Goal: Transaction & Acquisition: Purchase product/service

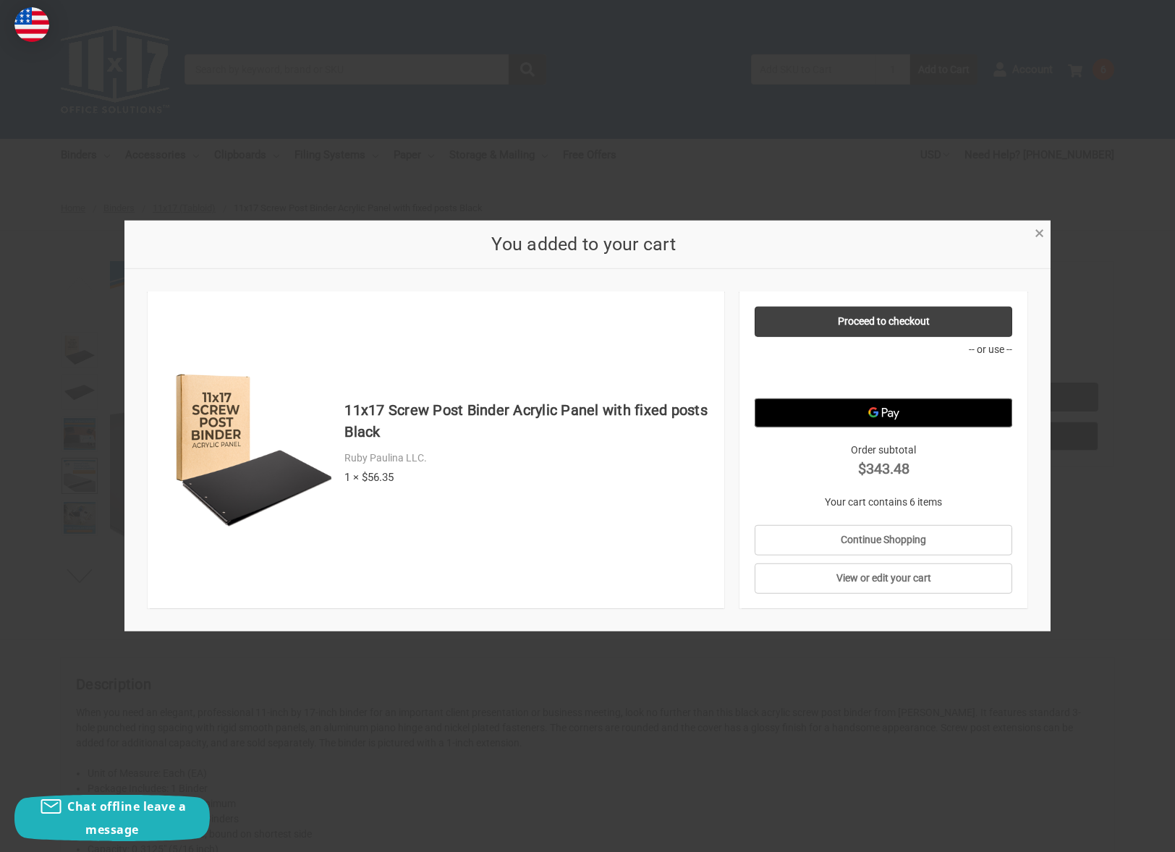
click at [1045, 234] on link "×" at bounding box center [1039, 231] width 15 height 15
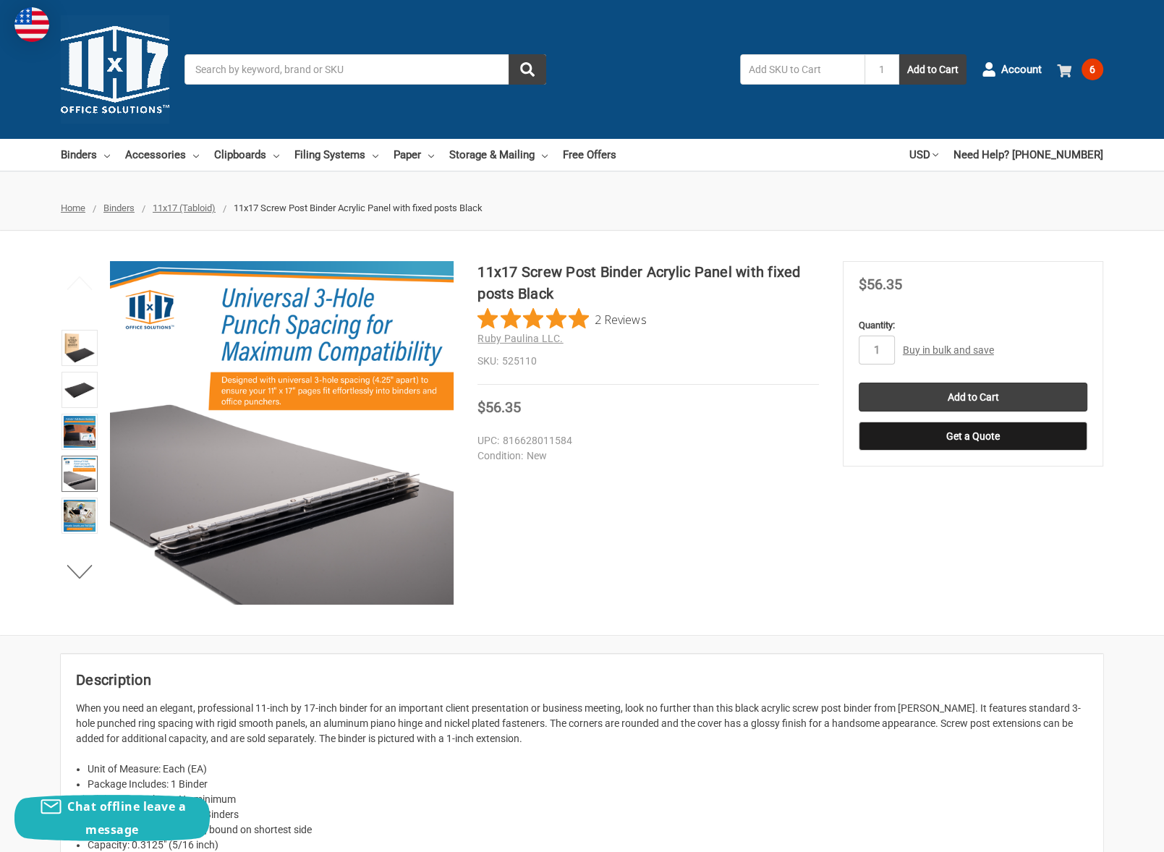
click at [1098, 64] on span "6" at bounding box center [1092, 70] width 22 height 22
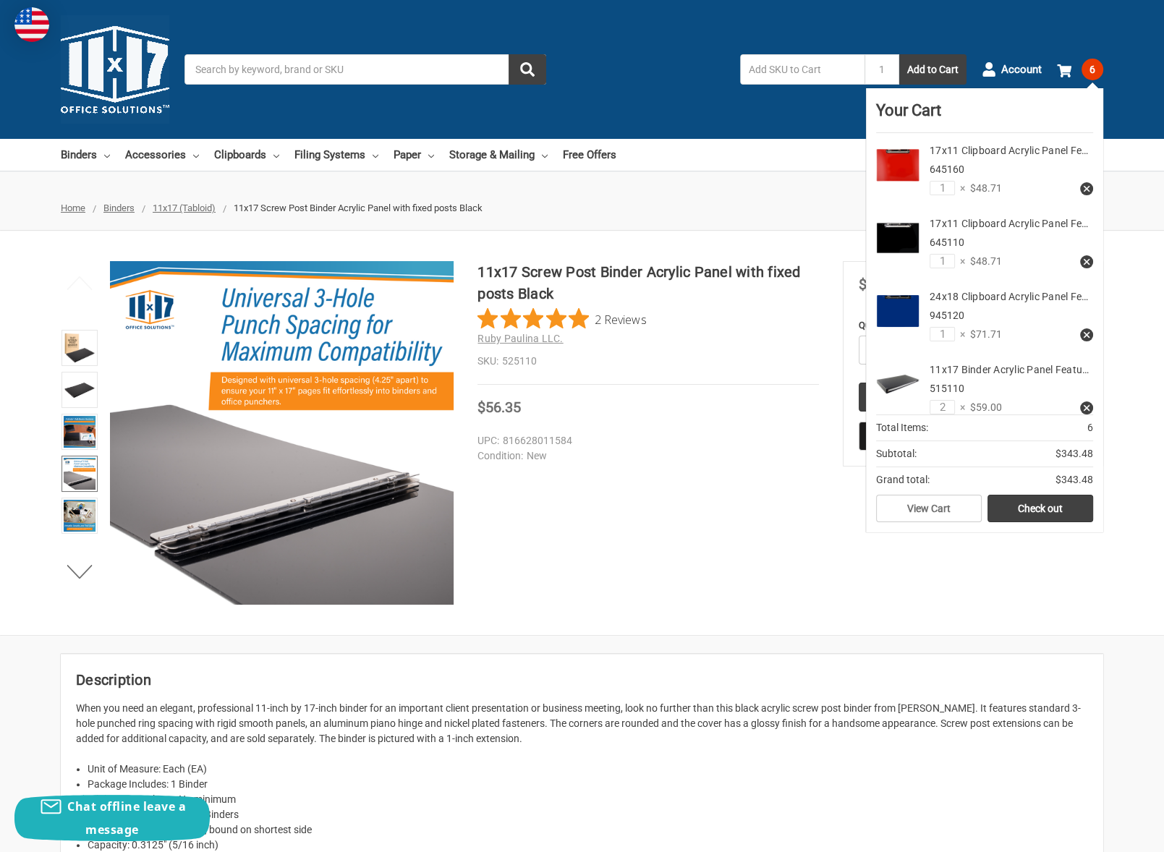
click at [767, 75] on input "text" at bounding box center [802, 69] width 124 height 30
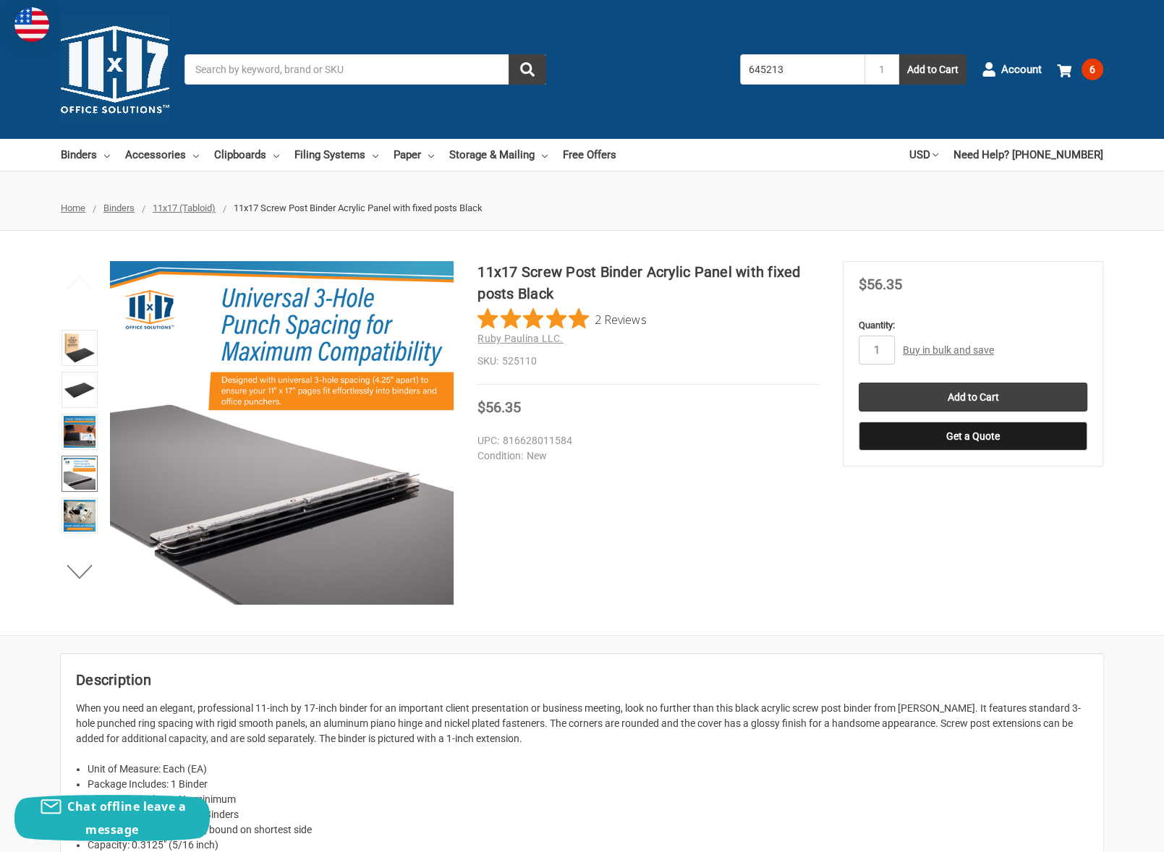
type input "645213"
click at [899, 54] on button "Add to Cart" at bounding box center [932, 69] width 67 height 30
click at [307, 98] on div "Toggle menu Search 1 × 645213 added to cart 1 Add to Cart Account 7 Your Cart Y…" at bounding box center [582, 69] width 1164 height 139
click at [310, 78] on input "Search" at bounding box center [365, 69] width 362 height 30
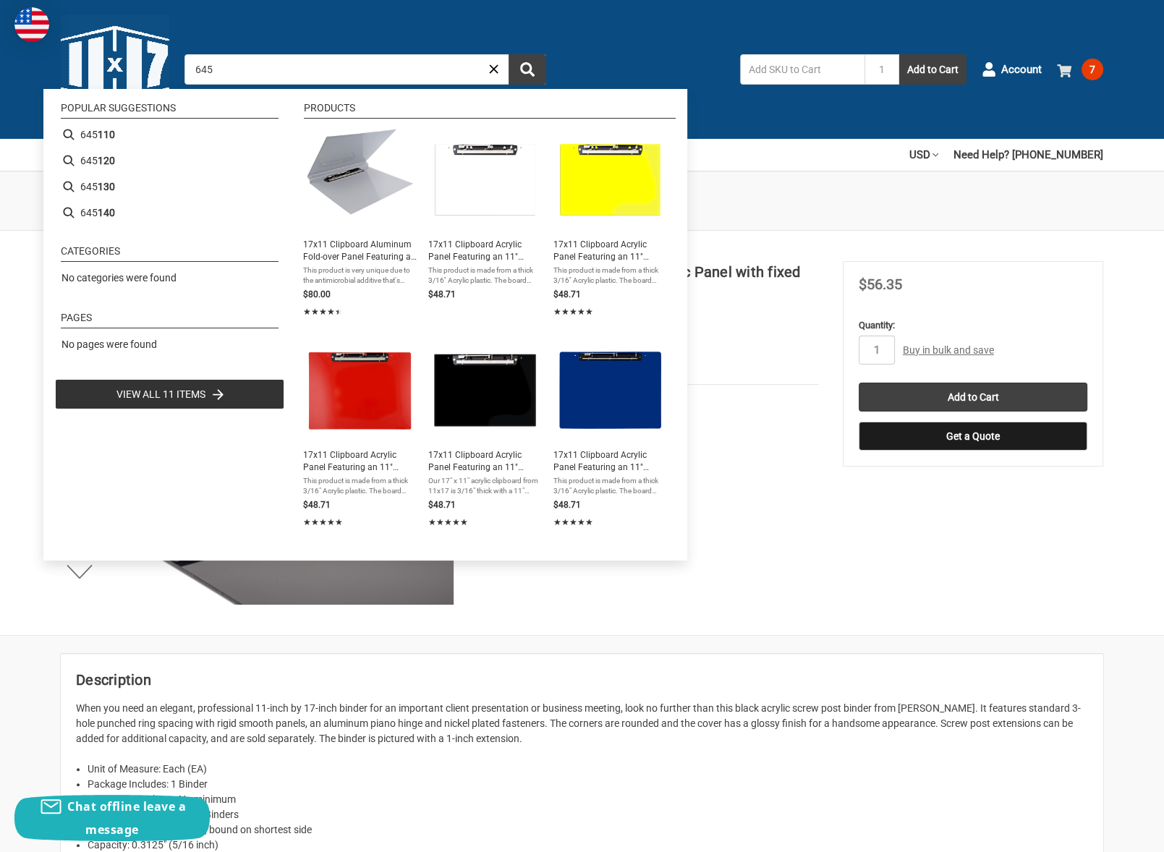
type input "645"
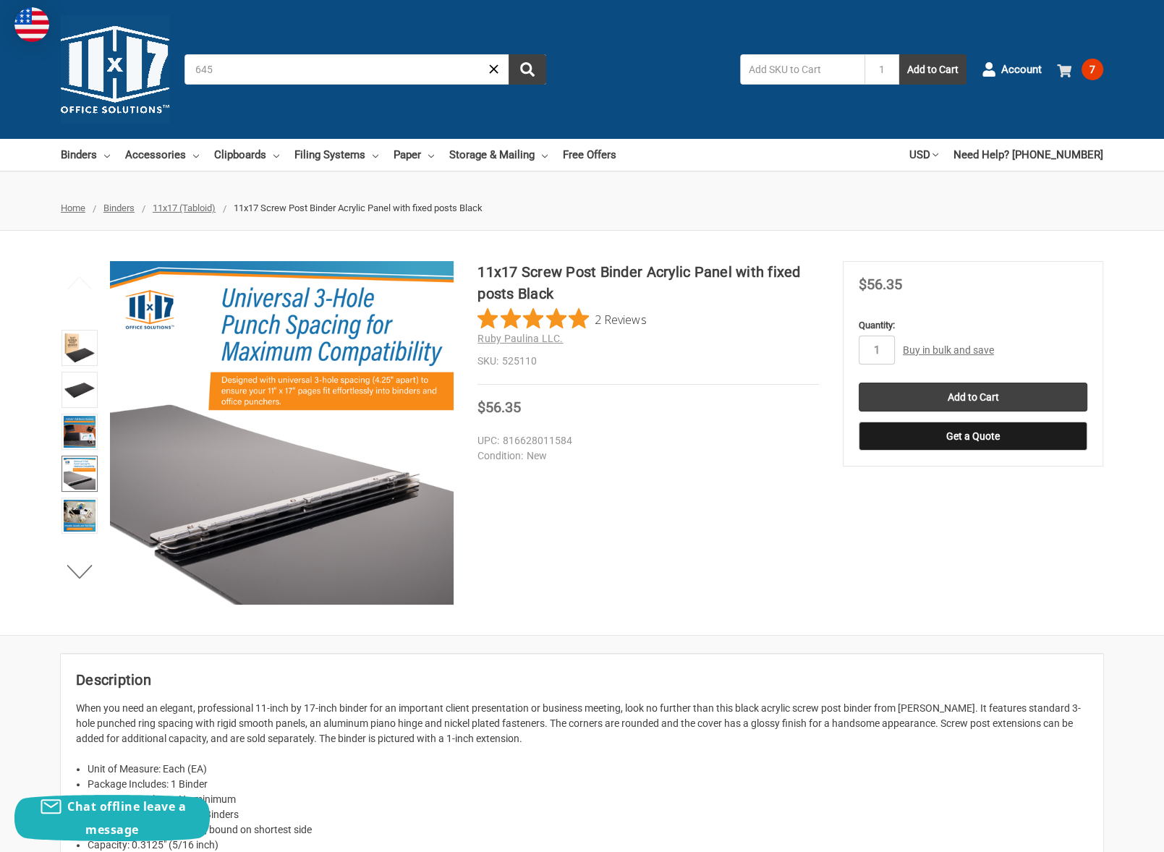
click at [1088, 72] on span "7" at bounding box center [1092, 70] width 22 height 22
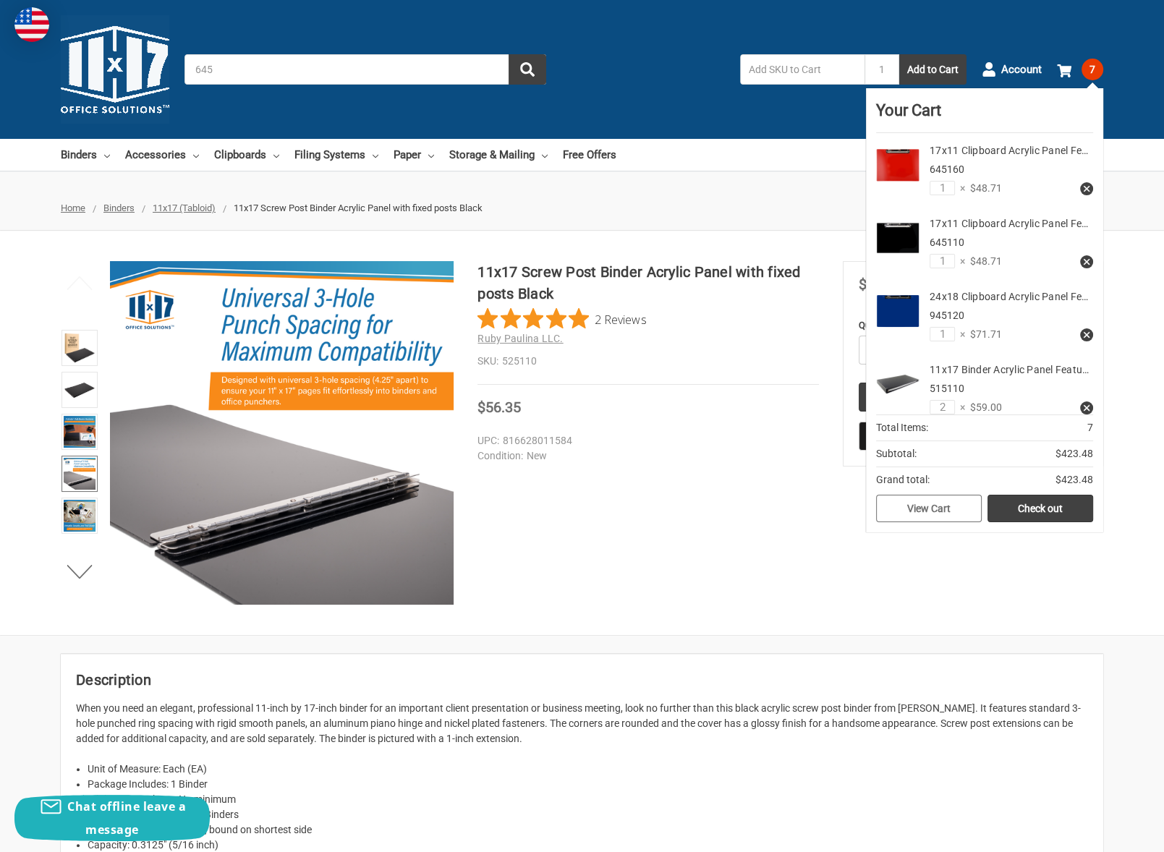
click at [935, 501] on link "View Cart" at bounding box center [929, 508] width 106 height 27
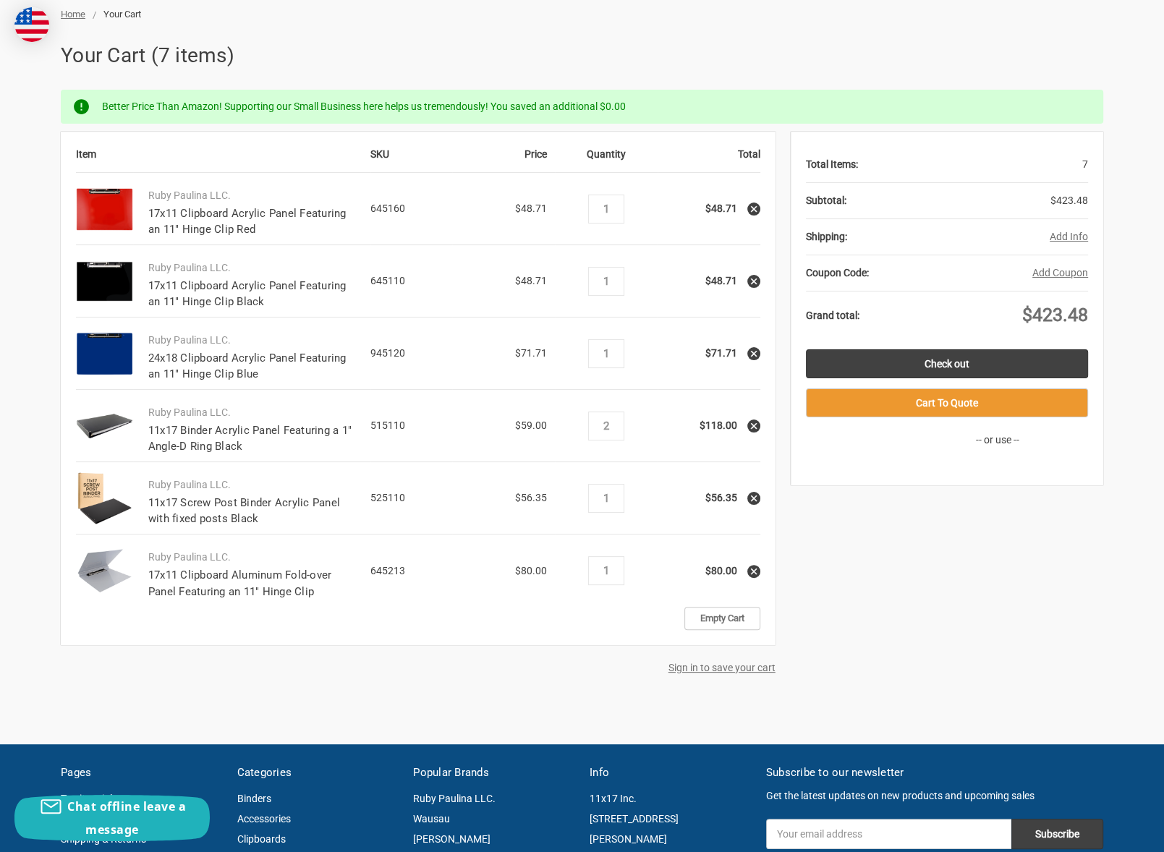
scroll to position [289, 0]
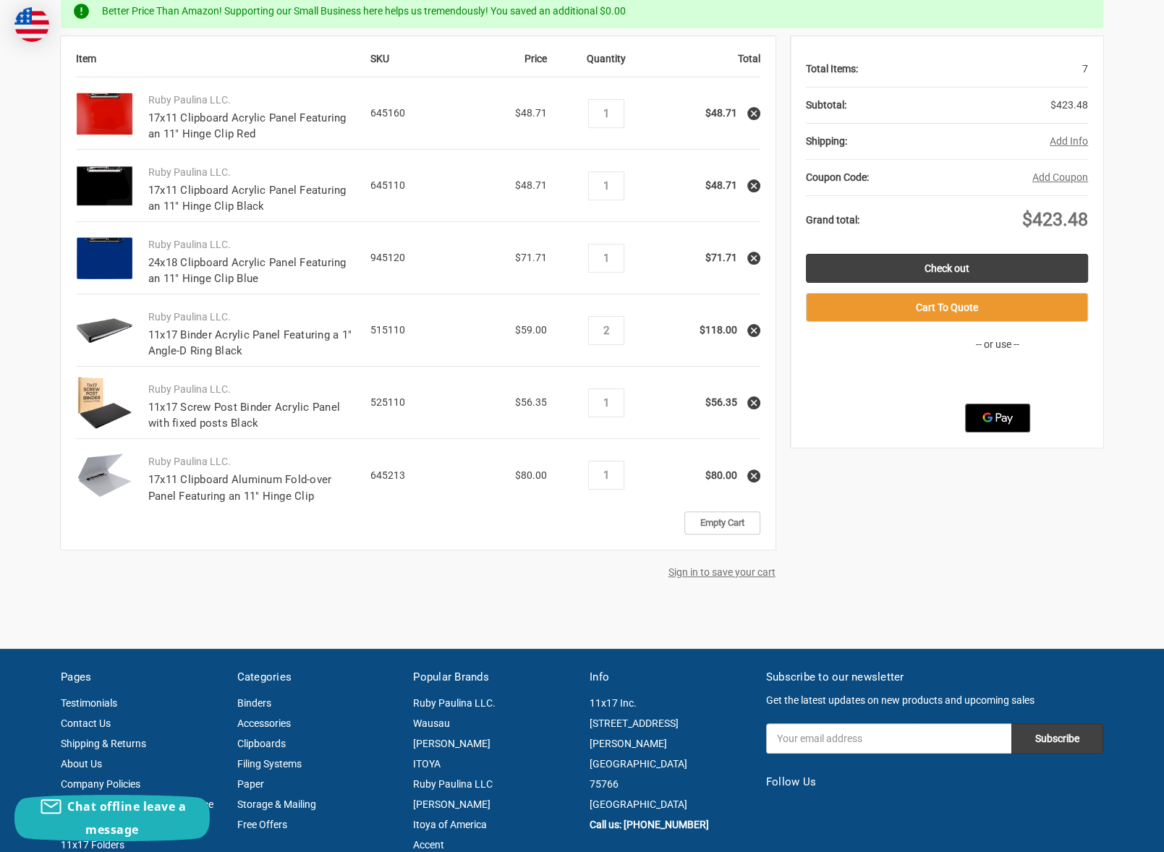
drag, startPoint x: 323, startPoint y: 456, endPoint x: 142, endPoint y: 598, distance: 230.4
click at [142, 598] on div "Home Your Cart Your Cart (7 items) Better Price Than Amazon! Supporting our Sma…" at bounding box center [582, 265] width 1042 height 706
